Goal: Transaction & Acquisition: Book appointment/travel/reservation

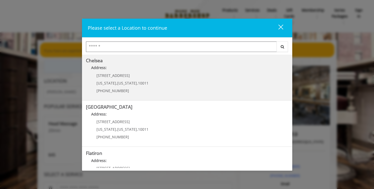
scroll to position [48, 0]
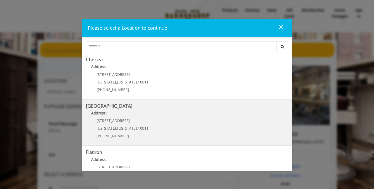
click at [222, 120] on Street "[GEOGRAPHIC_DATA] Address: [STREET_ADDRESS][US_STATE][US_STATE] (646) 850-0041" at bounding box center [187, 123] width 202 height 38
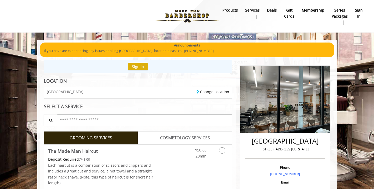
click at [143, 119] on input "text" at bounding box center [144, 120] width 175 height 12
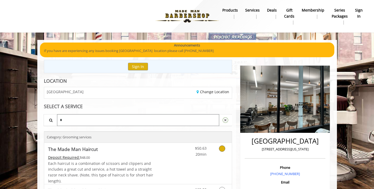
type input "*"
click at [224, 149] on icon "Grooming services" at bounding box center [222, 149] width 6 height 6
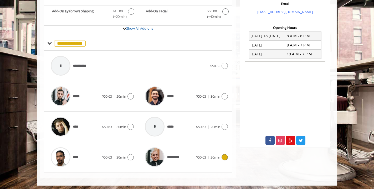
scroll to position [179, 0]
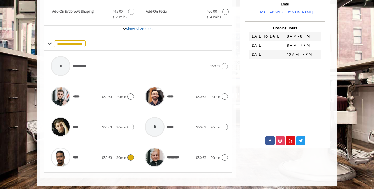
click at [131, 157] on icon at bounding box center [131, 158] width 6 height 6
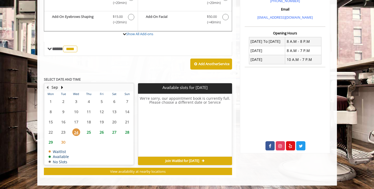
scroll to position [173, 0]
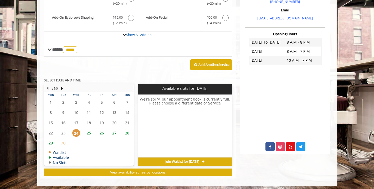
click at [89, 131] on span "25" at bounding box center [89, 133] width 8 height 8
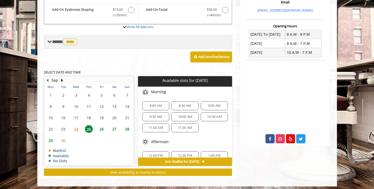
scroll to position [0, 0]
